Goal: Task Accomplishment & Management: Manage account settings

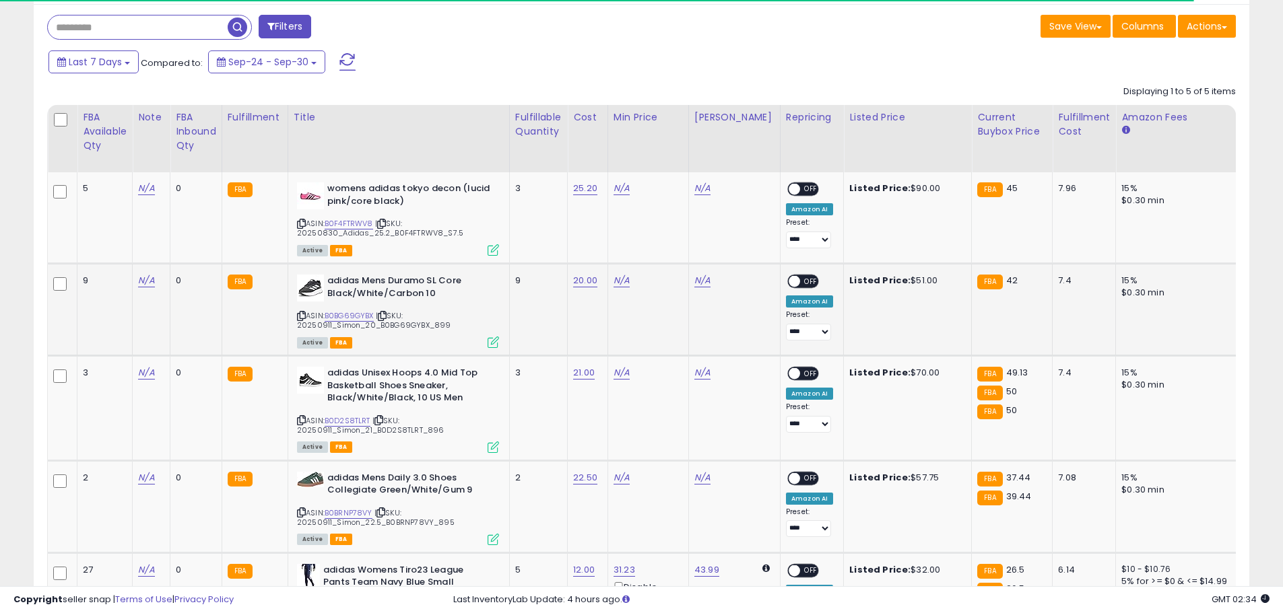
scroll to position [269, 0]
click at [350, 220] on link "B0F4FTRWV8" at bounding box center [349, 222] width 48 height 11
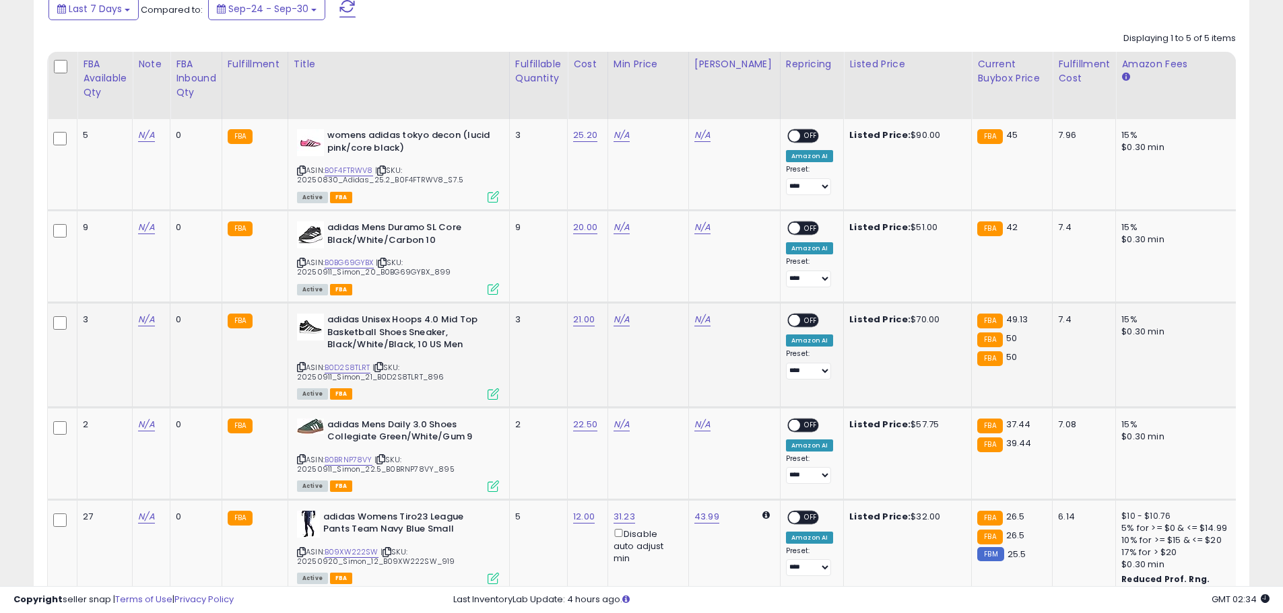
scroll to position [236, 0]
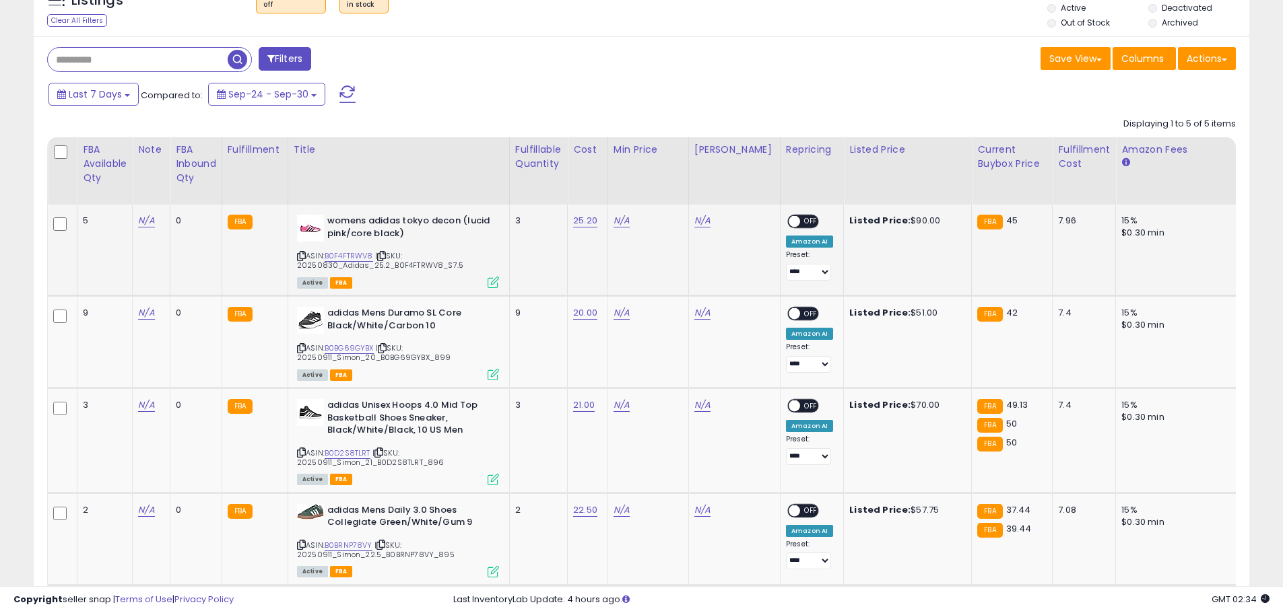
click at [616, 229] on td "N/A" at bounding box center [647, 251] width 81 height 92
click at [626, 225] on link "N/A" at bounding box center [621, 220] width 16 height 13
type input "*****"
click at [665, 174] on icon "submit" at bounding box center [661, 172] width 8 height 8
click at [789, 224] on span at bounding box center [794, 221] width 11 height 11
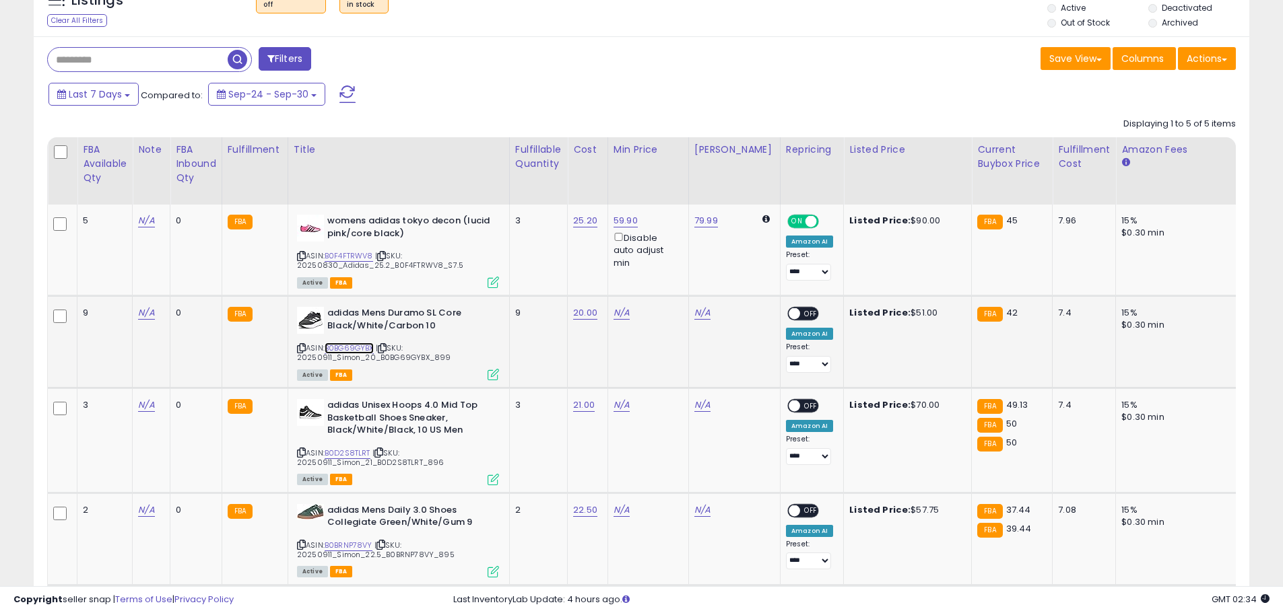
click at [364, 349] on link "B0BG69GYBX" at bounding box center [349, 348] width 49 height 11
click at [626, 314] on link "N/A" at bounding box center [621, 312] width 16 height 13
type input "*****"
click at [665, 262] on icon "submit" at bounding box center [661, 265] width 8 height 8
click at [789, 313] on span at bounding box center [794, 313] width 11 height 11
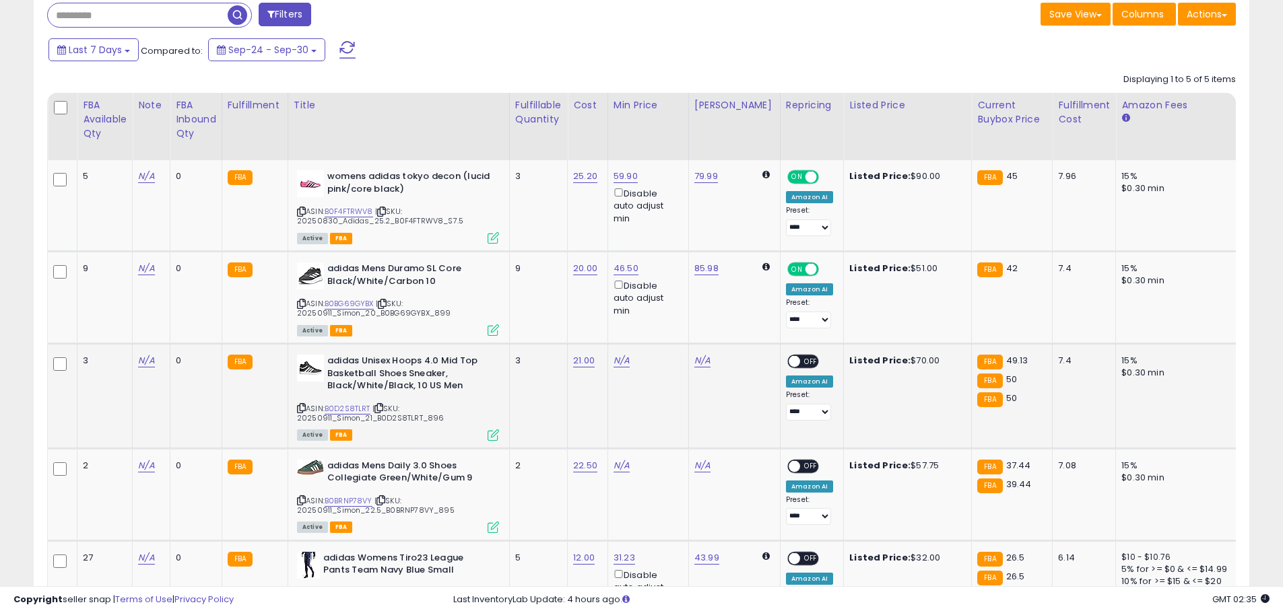
scroll to position [371, 0]
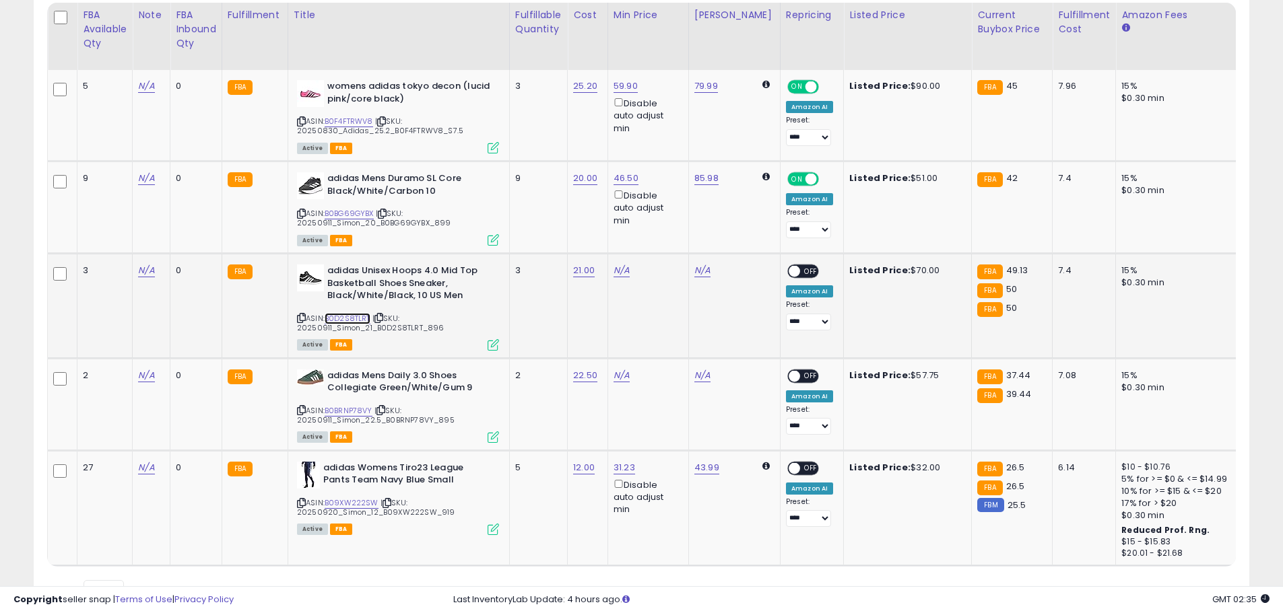
click at [357, 315] on link "B0D2S8TLRT" at bounding box center [348, 318] width 46 height 11
click at [620, 267] on link "N/A" at bounding box center [621, 270] width 16 height 13
type input "*****"
click at [665, 226] on icon "submit" at bounding box center [661, 222] width 8 height 8
click at [789, 269] on span at bounding box center [794, 271] width 11 height 11
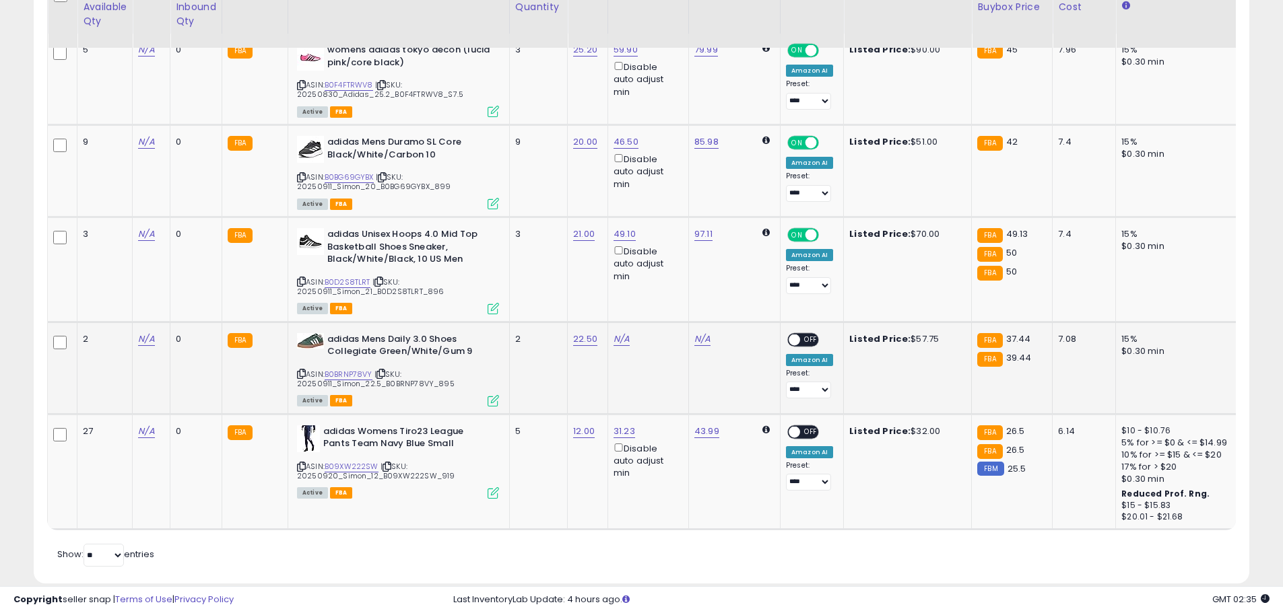
scroll to position [438, 0]
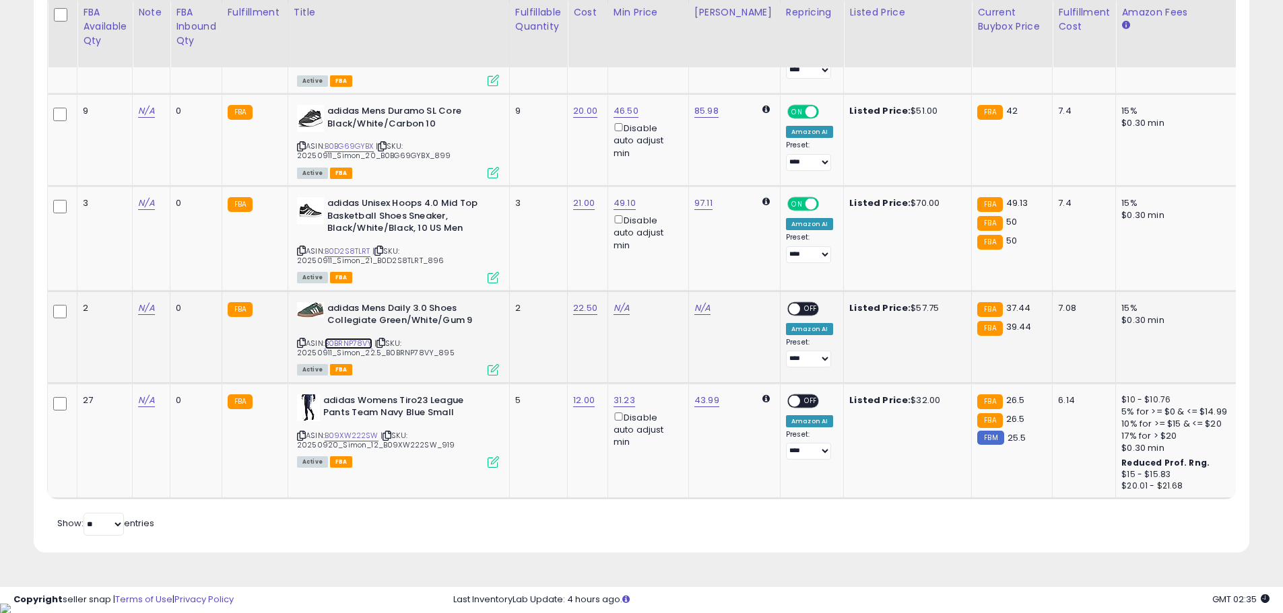
click at [360, 338] on link "B0BRNP78VY" at bounding box center [349, 343] width 48 height 11
click at [630, 308] on div "N/A" at bounding box center [645, 308] width 65 height 12
click at [625, 310] on link "N/A" at bounding box center [621, 308] width 16 height 13
type input "*****"
click at [673, 264] on button "submit" at bounding box center [661, 260] width 23 height 20
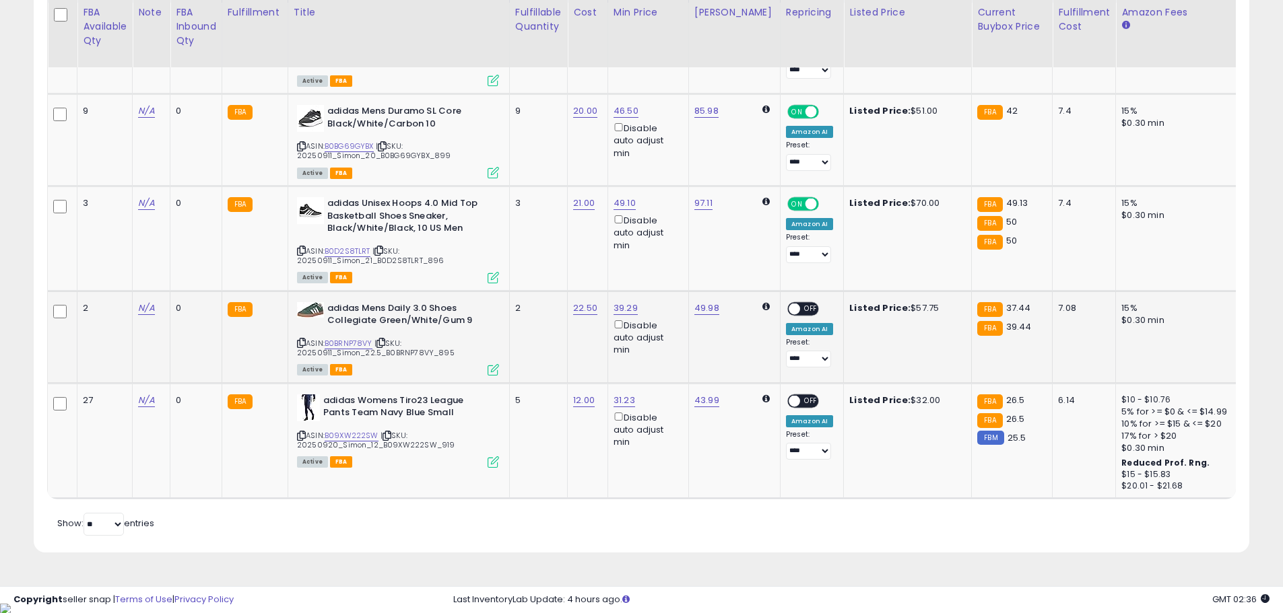
click at [800, 304] on span "OFF" at bounding box center [811, 308] width 22 height 11
click at [351, 436] on link "B09XW222SW" at bounding box center [352, 435] width 54 height 11
click at [800, 401] on span "OFF" at bounding box center [811, 400] width 22 height 11
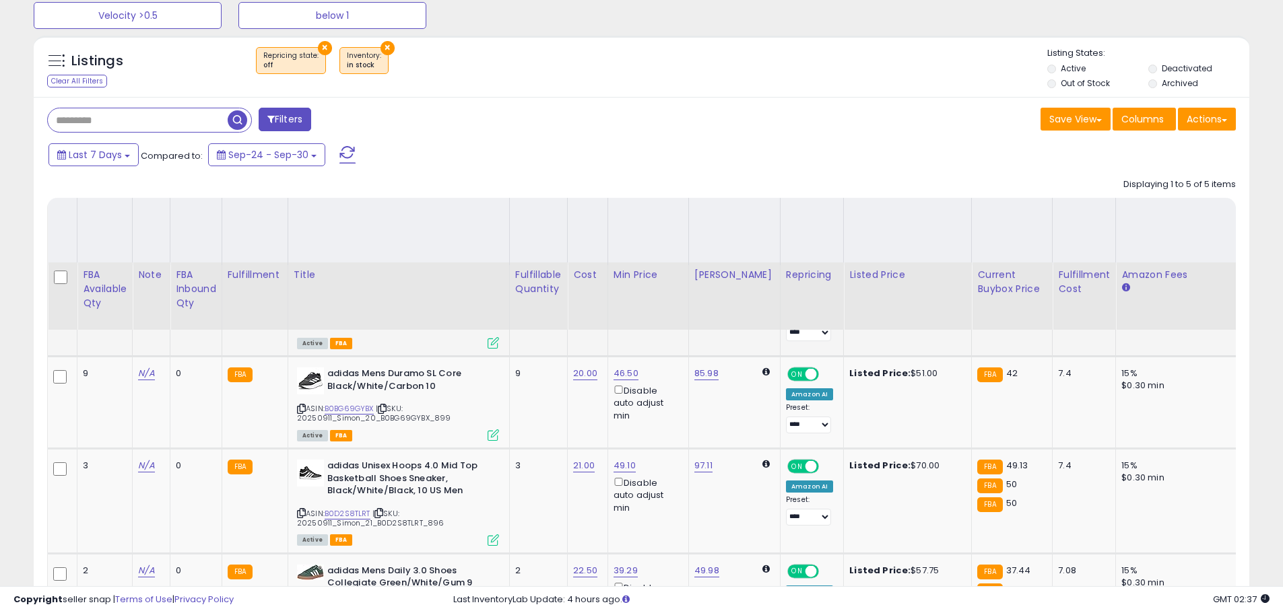
scroll to position [0, 0]
